Goal: Information Seeking & Learning: Compare options

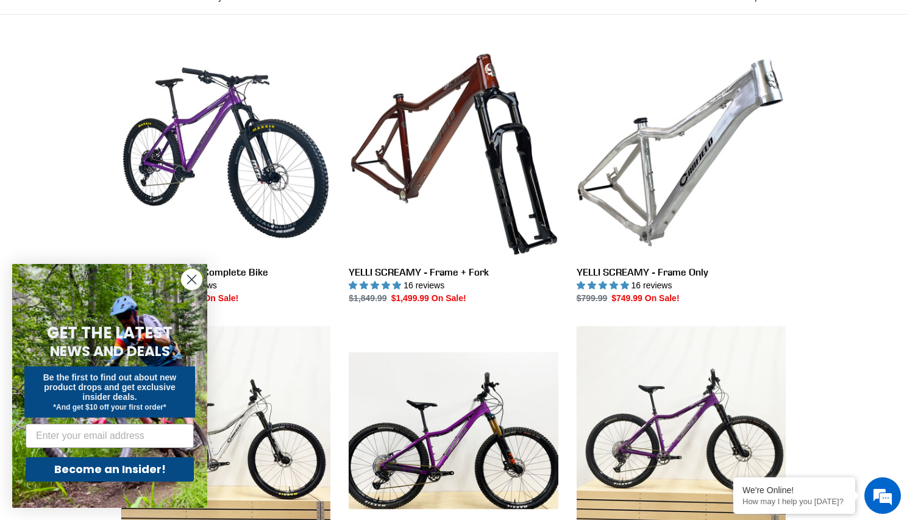
scroll to position [317, 0]
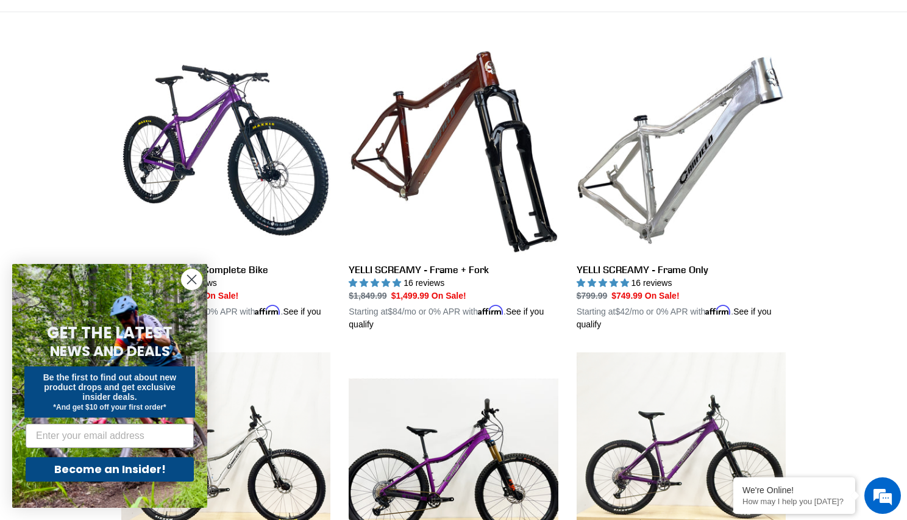
click at [191, 279] on icon "Close dialog" at bounding box center [192, 279] width 9 height 9
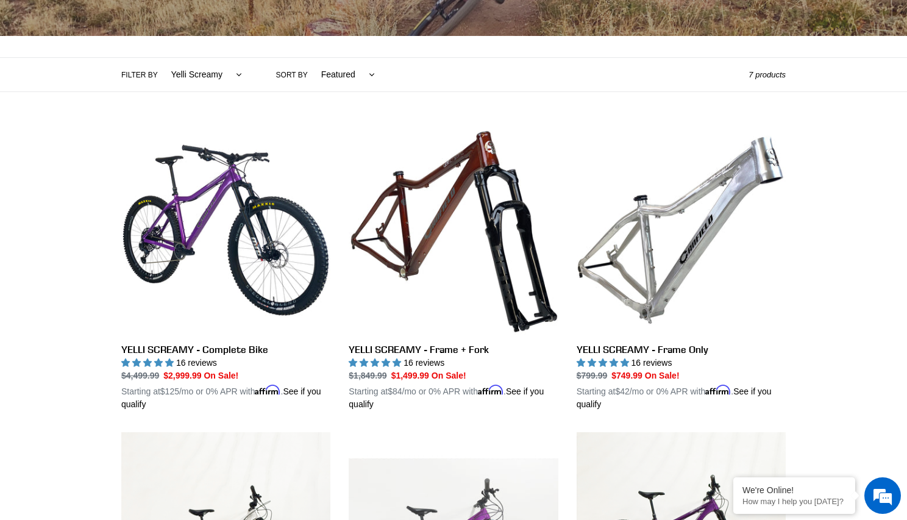
scroll to position [235, 0]
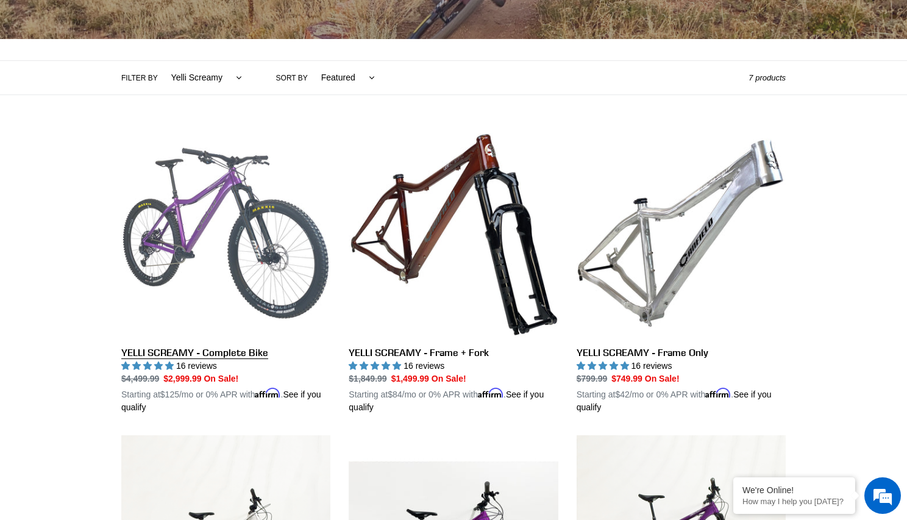
click at [258, 356] on link "YELLI SCREAMY - Complete Bike" at bounding box center [225, 271] width 209 height 285
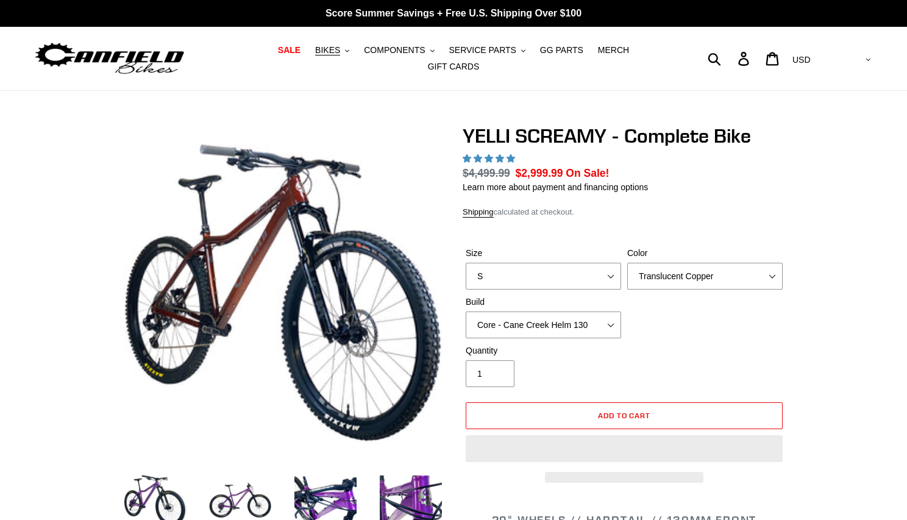
select select "highest-rating"
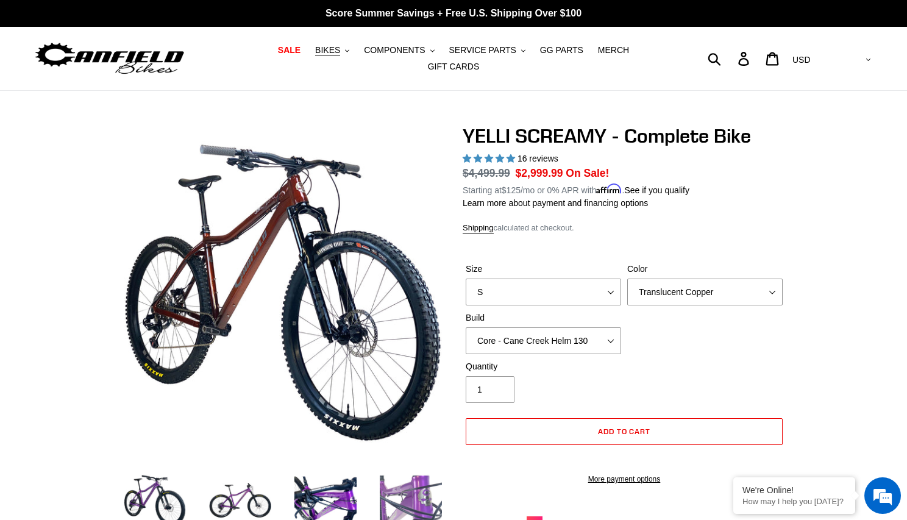
click at [430, 487] on img at bounding box center [410, 500] width 67 height 67
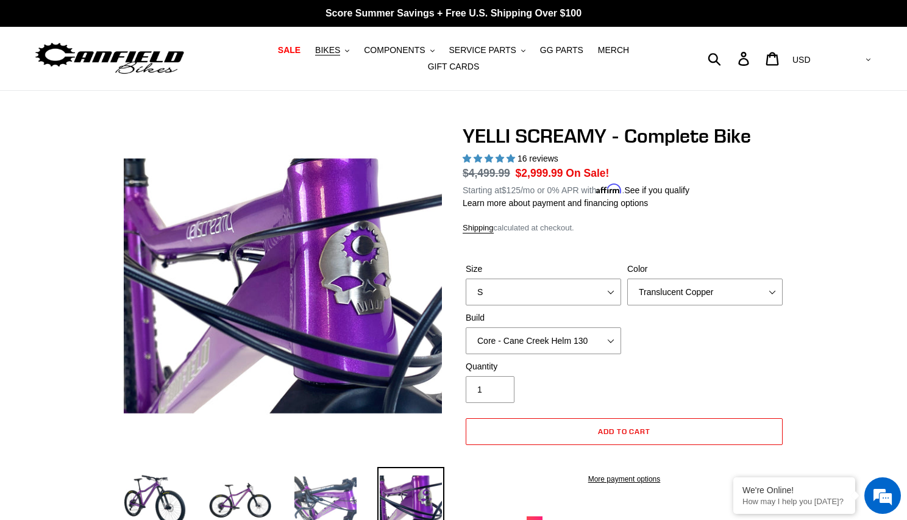
click at [322, 496] on img at bounding box center [325, 500] width 67 height 67
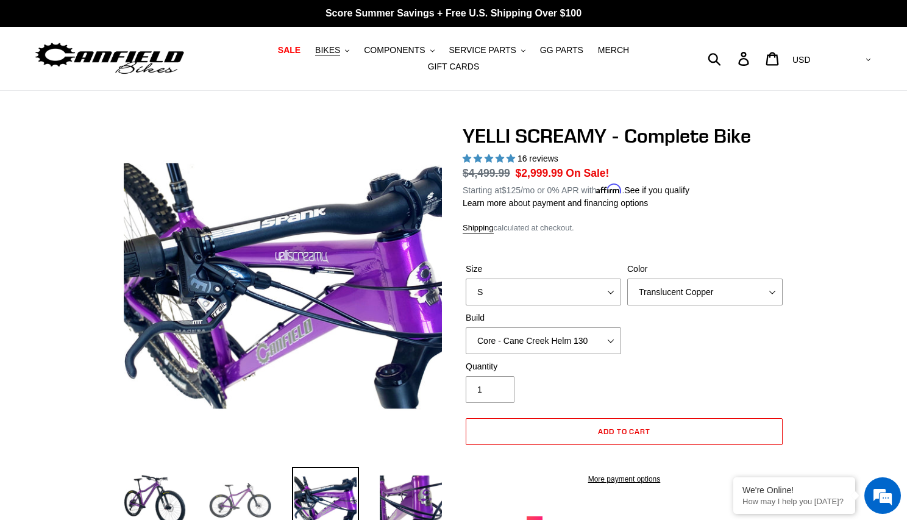
click at [251, 498] on img at bounding box center [240, 500] width 67 height 67
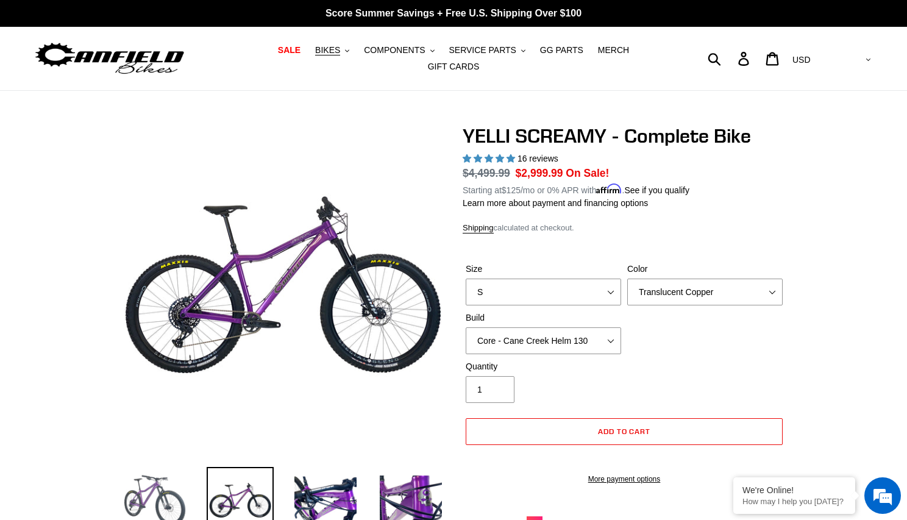
click at [187, 491] on img at bounding box center [154, 500] width 67 height 67
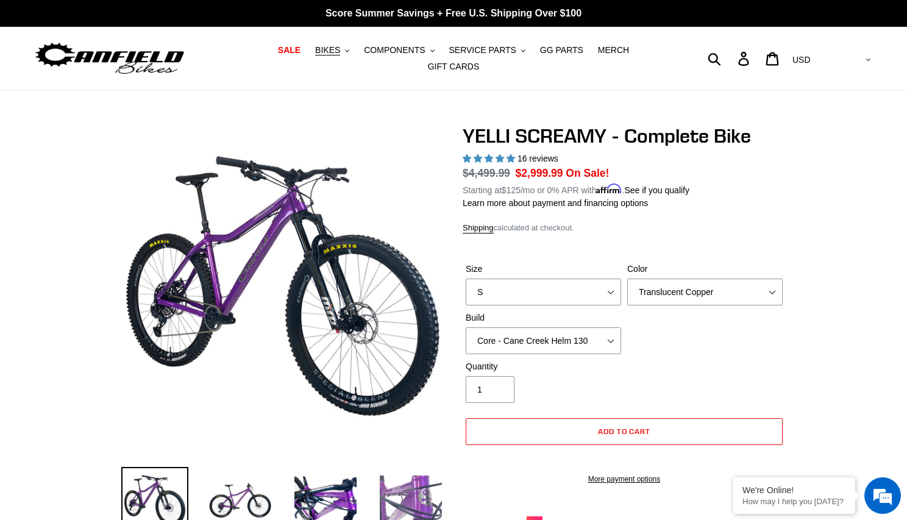
click at [394, 487] on img at bounding box center [410, 500] width 67 height 67
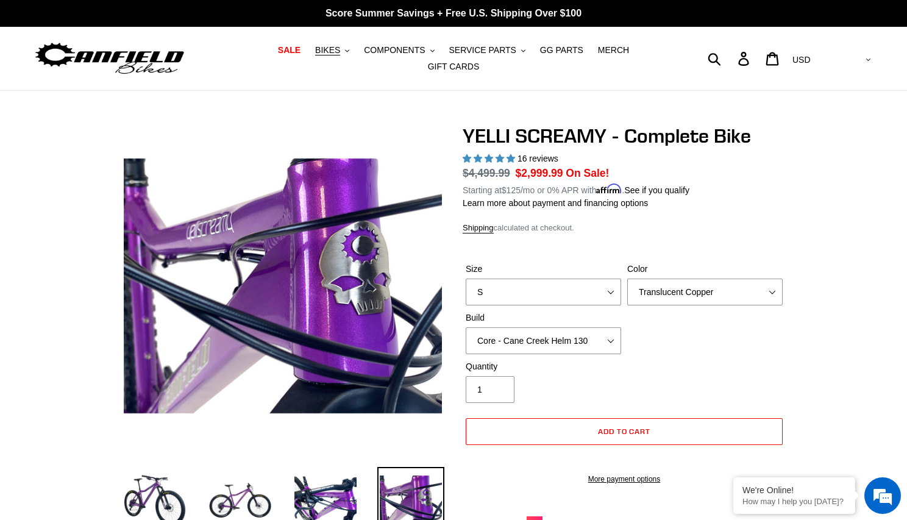
click at [286, 495] on li at bounding box center [316, 503] width 85 height 71
click at [210, 486] on img at bounding box center [240, 500] width 67 height 67
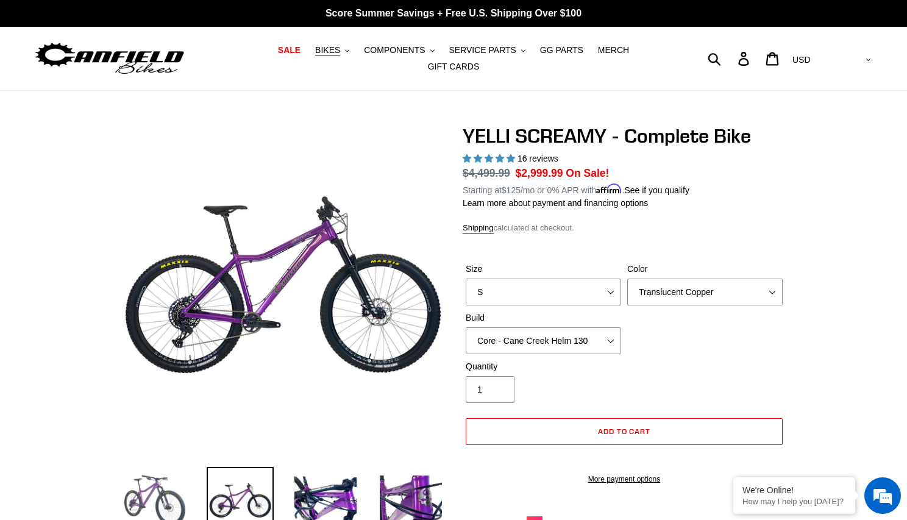
click at [163, 495] on img at bounding box center [154, 500] width 67 height 67
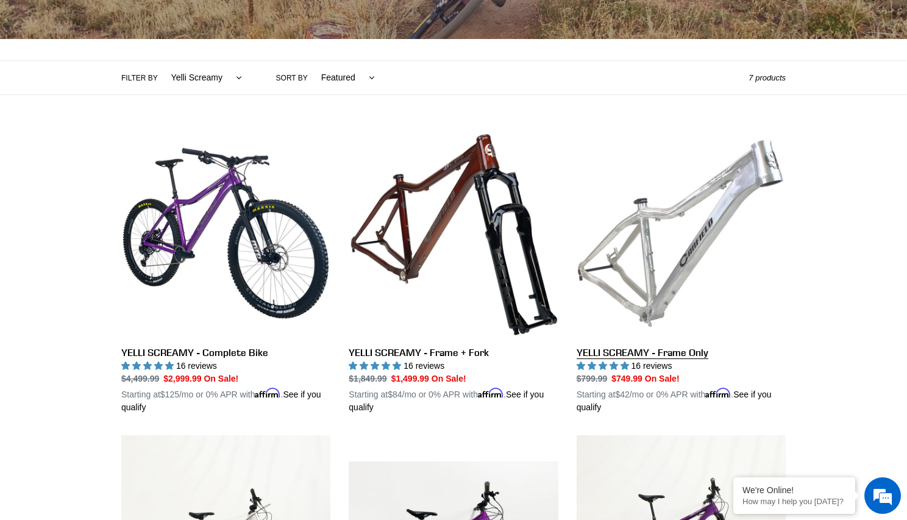
click at [692, 359] on link "YELLI SCREAMY - Frame Only" at bounding box center [680, 271] width 209 height 285
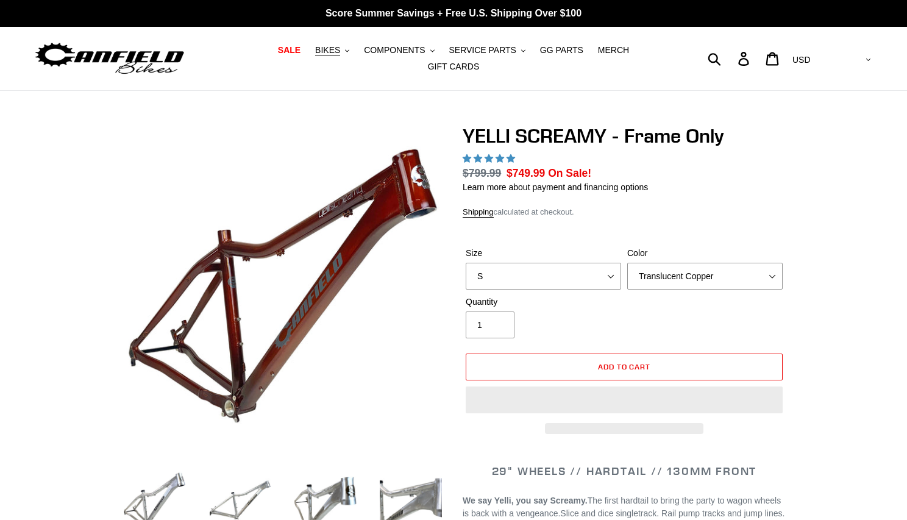
scroll to position [151, 0]
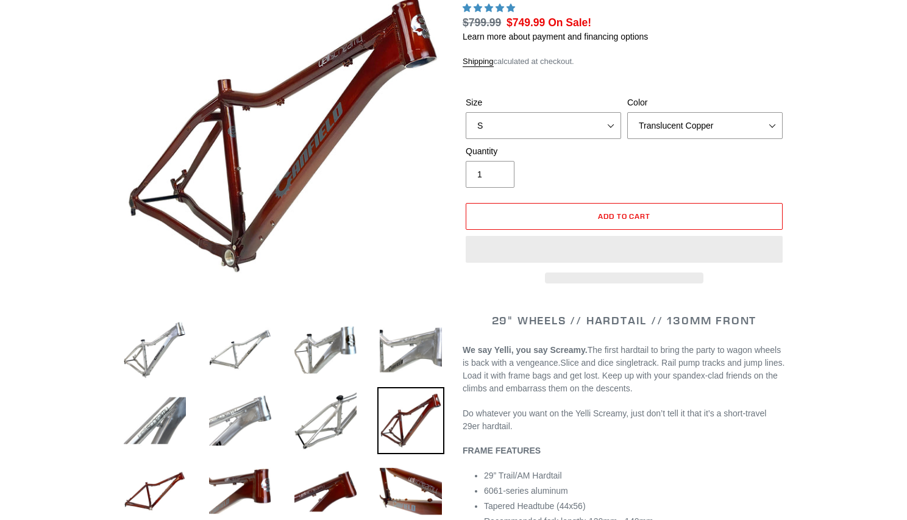
select select "highest-rating"
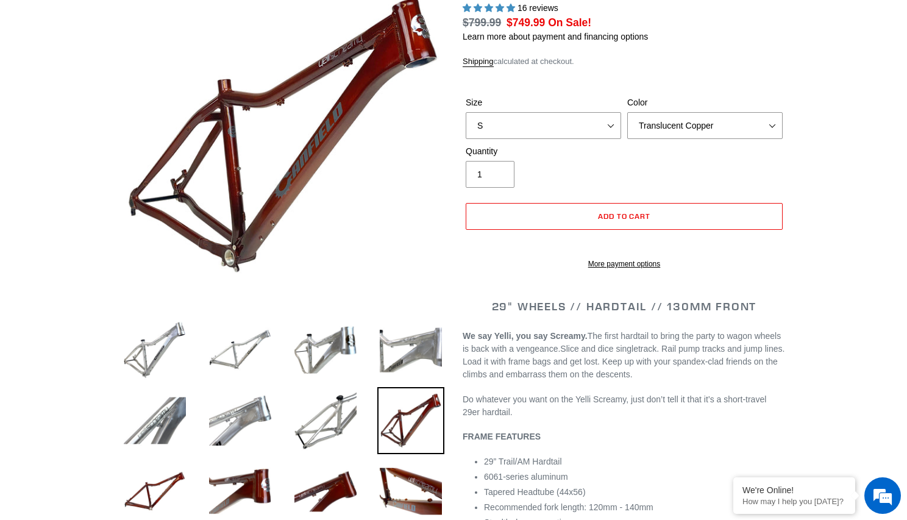
scroll to position [154, 0]
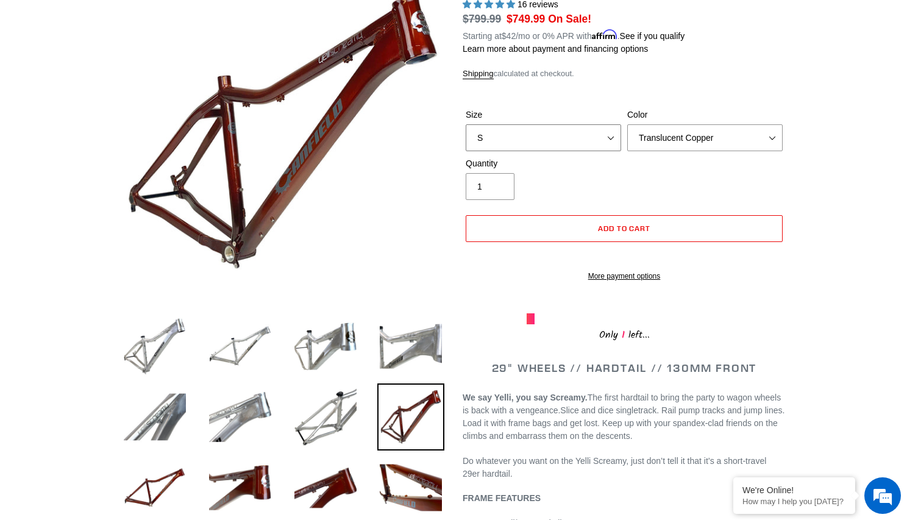
click at [556, 131] on select "S M L XL" at bounding box center [543, 137] width 155 height 27
select select "L"
click at [466, 124] on select "S M L XL" at bounding box center [543, 137] width 155 height 27
click at [641, 130] on select "Translucent Copper Purple Haze Raw" at bounding box center [704, 137] width 155 height 27
click at [627, 124] on select "Translucent Copper Purple Haze Raw" at bounding box center [704, 137] width 155 height 27
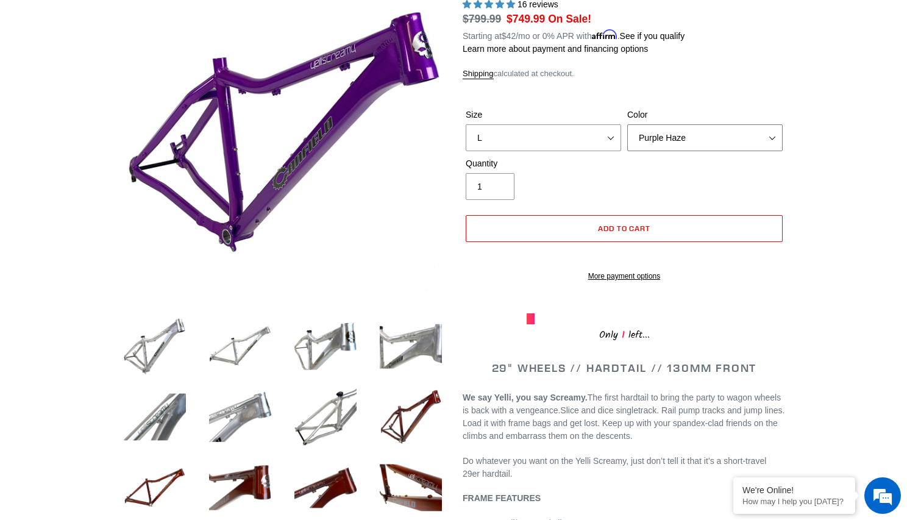
click at [648, 136] on select "Translucent Copper Purple Haze Raw" at bounding box center [704, 137] width 155 height 27
select select "Raw"
click at [627, 124] on select "Translucent Copper Purple Haze Raw" at bounding box center [704, 137] width 155 height 27
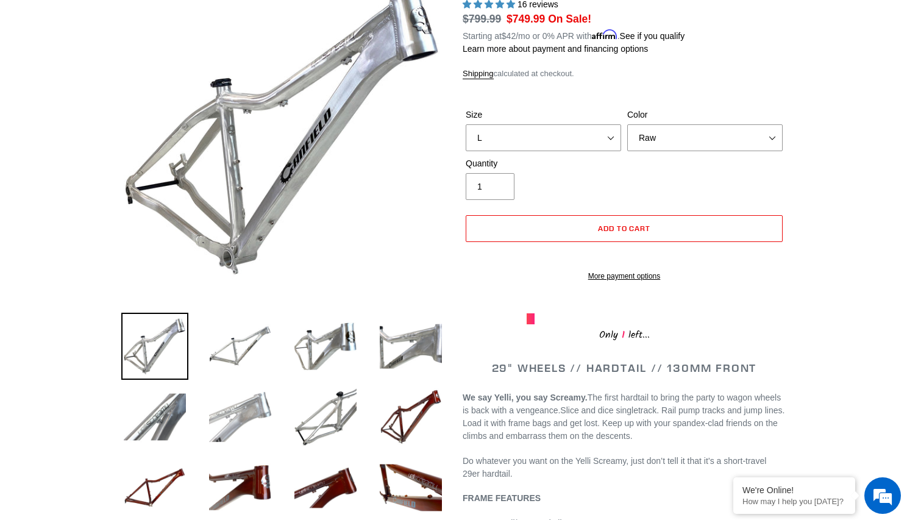
click at [224, 390] on img at bounding box center [240, 416] width 67 height 67
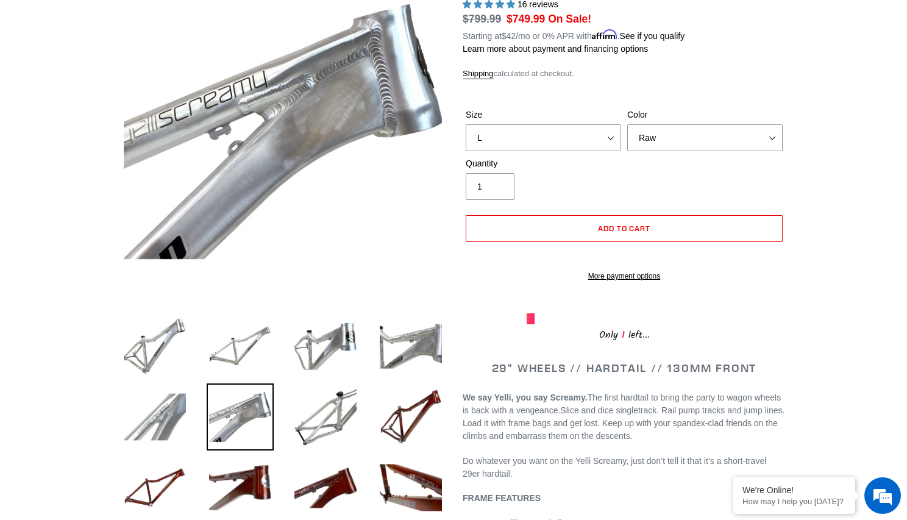
click at [157, 403] on img at bounding box center [154, 416] width 67 height 67
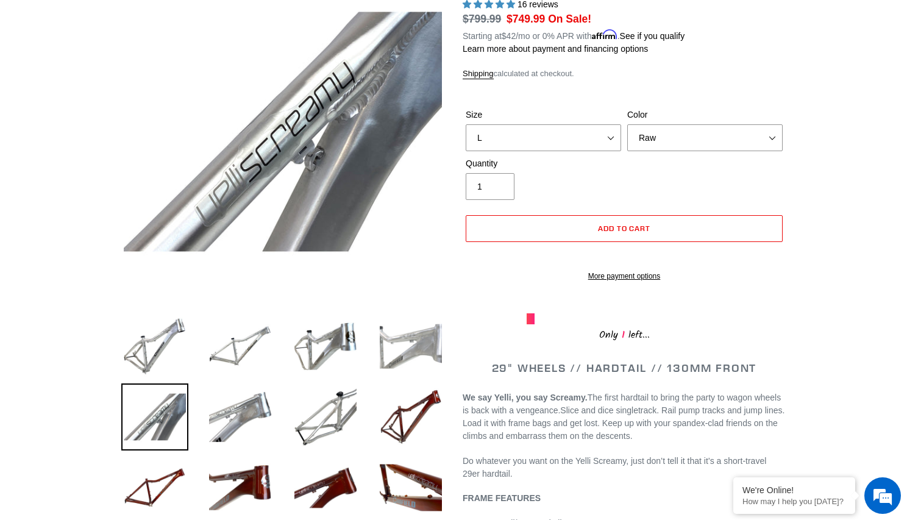
click at [387, 341] on img at bounding box center [410, 346] width 67 height 67
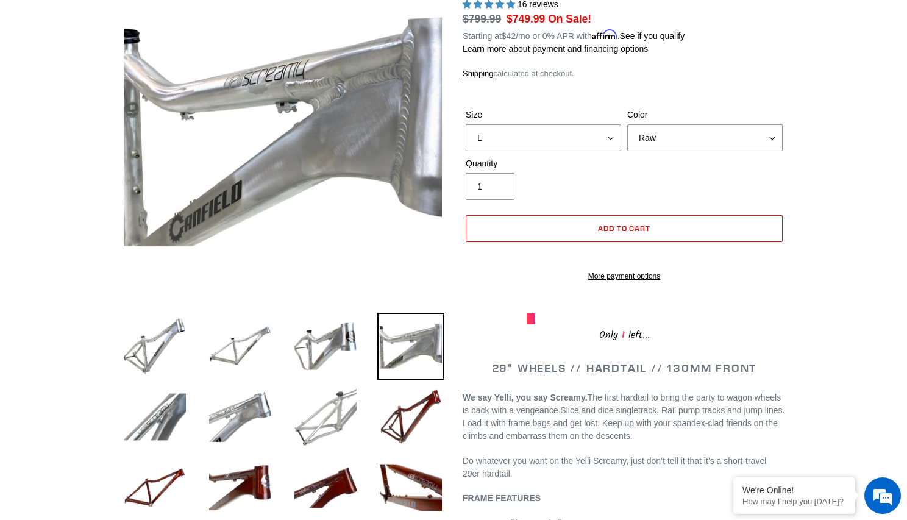
click at [335, 392] on img at bounding box center [325, 416] width 67 height 67
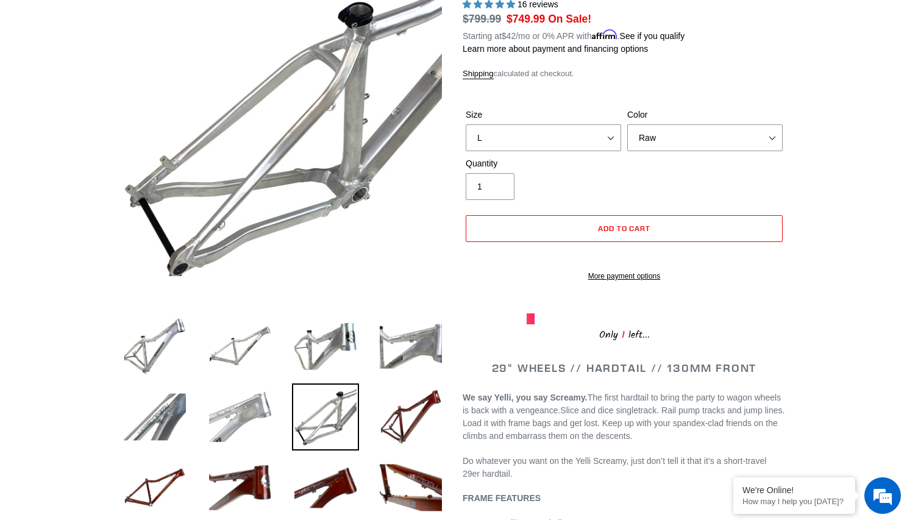
click at [260, 403] on img at bounding box center [240, 416] width 67 height 67
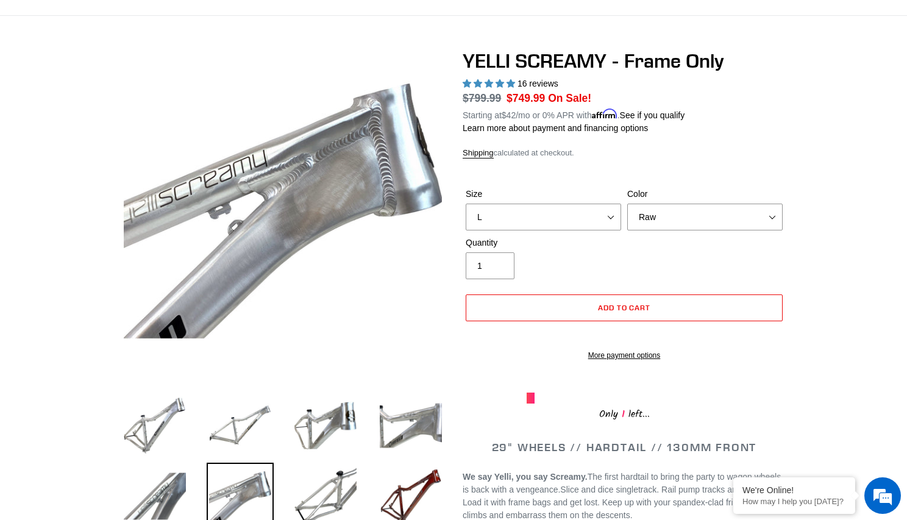
scroll to position [76, 0]
